Goal: Transaction & Acquisition: Purchase product/service

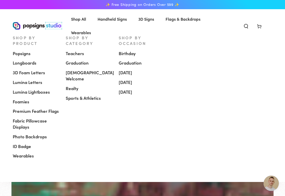
click at [25, 50] on span "Popsigns" at bounding box center [22, 53] width 18 height 6
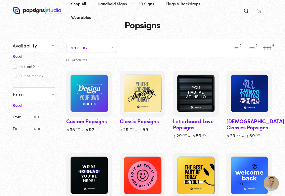
scroll to position [35, 0]
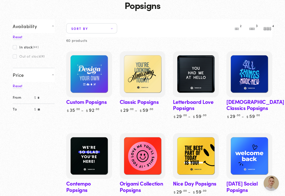
click at [77, 101] on link "Custom Popsigns" at bounding box center [89, 81] width 46 height 61
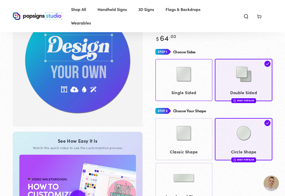
scroll to position [56, 0]
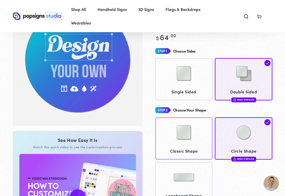
click at [181, 134] on img at bounding box center [183, 131] width 25 height 25
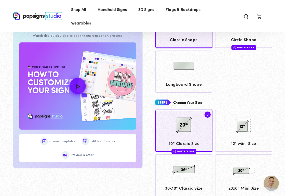
scroll to position [221, 0]
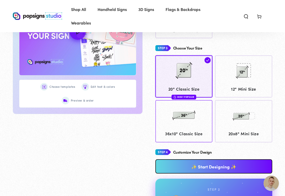
click at [179, 122] on img at bounding box center [183, 114] width 25 height 25
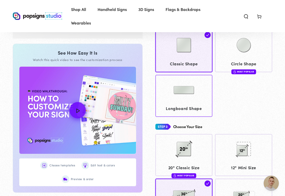
scroll to position [148, 0]
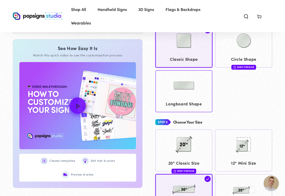
click at [165, 107] on link "Longboard Shape" at bounding box center [183, 91] width 57 height 42
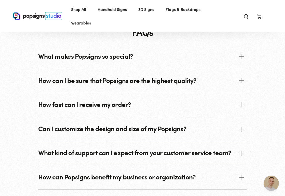
scroll to position [619, 0]
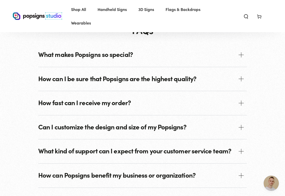
click at [151, 101] on span "How fast can I receive my order?" at bounding box center [142, 103] width 208 height 24
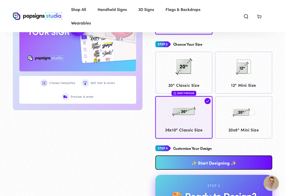
scroll to position [225, 0]
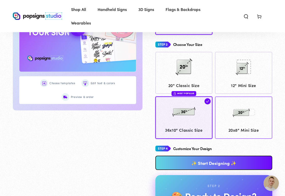
click at [235, 113] on img at bounding box center [243, 111] width 25 height 25
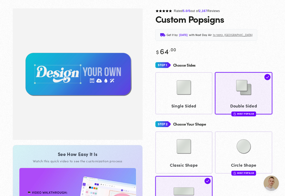
scroll to position [43, 0]
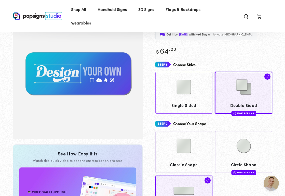
click at [190, 92] on img at bounding box center [183, 86] width 25 height 25
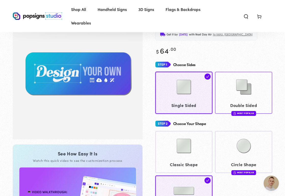
click at [224, 100] on link "Double Sided Most Popular" at bounding box center [243, 93] width 57 height 42
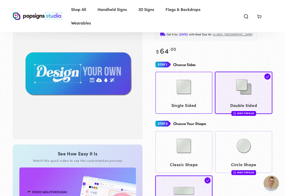
click at [190, 94] on img at bounding box center [183, 86] width 25 height 25
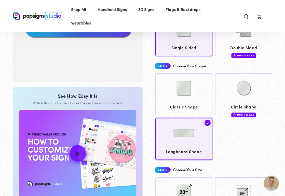
scroll to position [100, 0]
